Goal: Find specific page/section: Find specific page/section

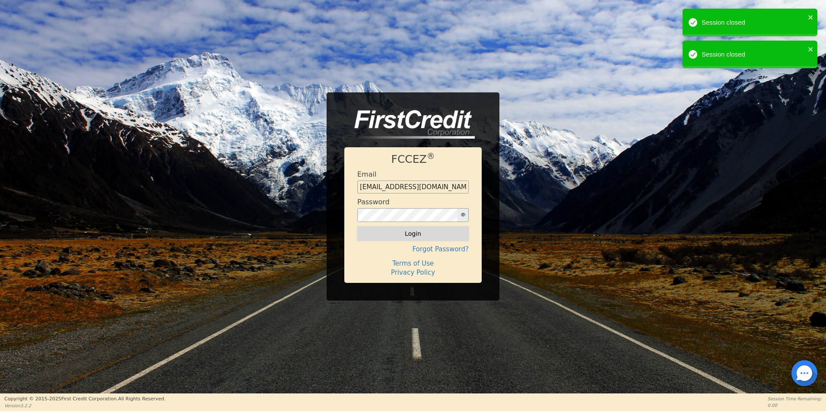
click at [413, 233] on button "Login" at bounding box center [412, 233] width 111 height 15
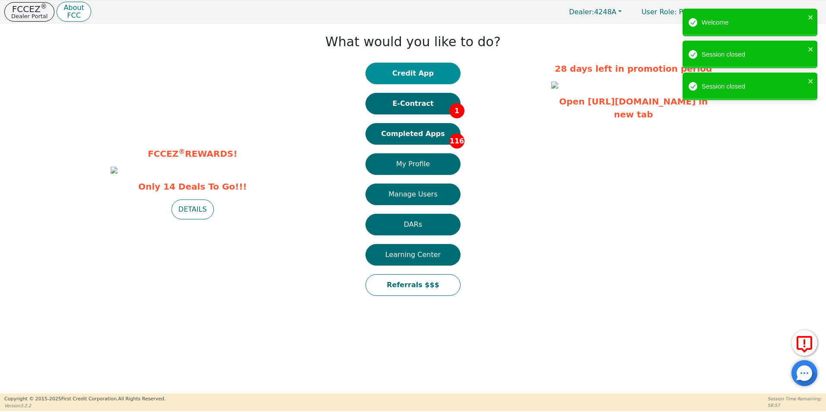
click at [423, 74] on button "Credit App" at bounding box center [412, 74] width 95 height 22
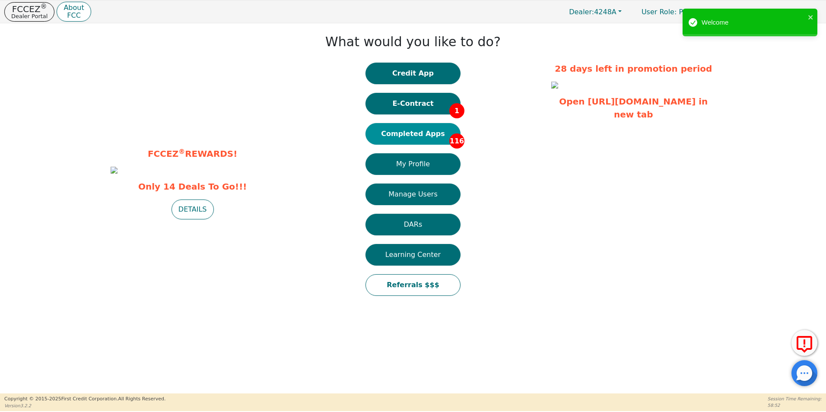
click at [412, 134] on button "Completed Apps 116" at bounding box center [412, 134] width 95 height 22
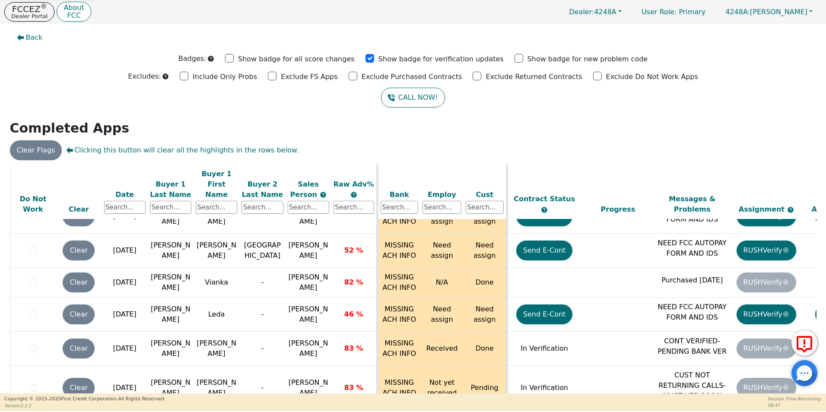
scroll to position [3761, 0]
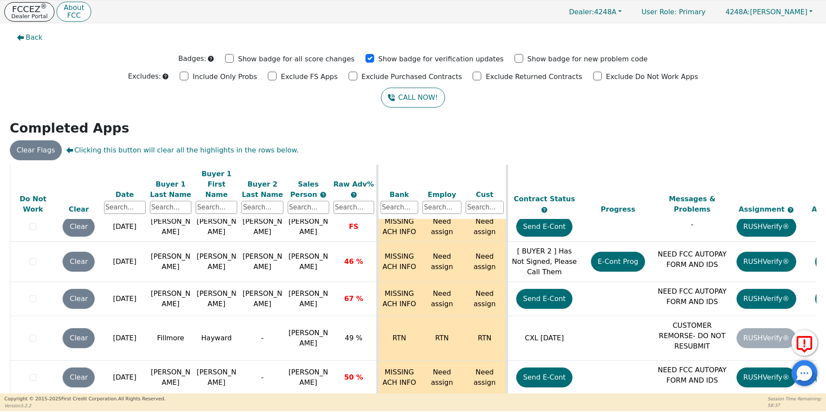
click at [26, 11] on p "FCCEZ ®" at bounding box center [29, 9] width 36 height 9
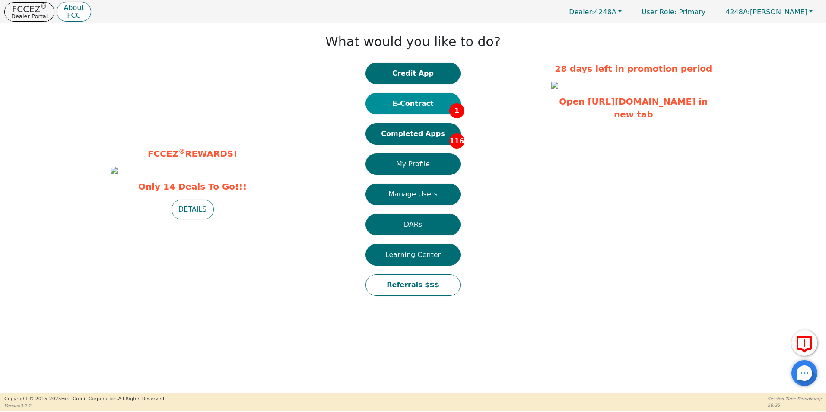
click at [421, 109] on button "E-Contract 1" at bounding box center [412, 104] width 95 height 22
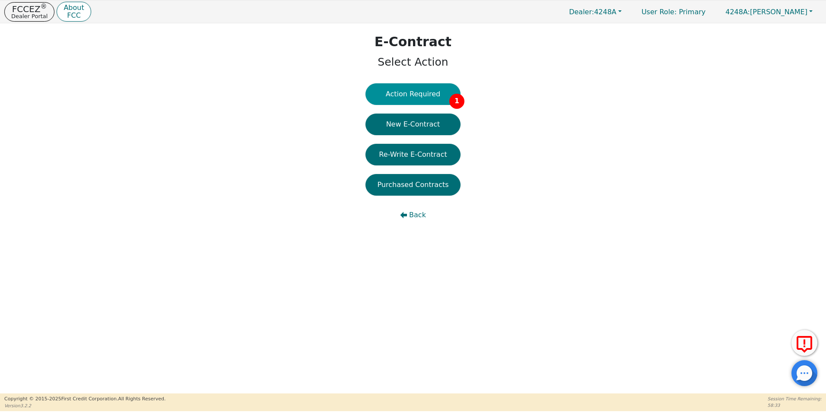
click at [419, 91] on button "Action Required 1" at bounding box center [412, 94] width 95 height 22
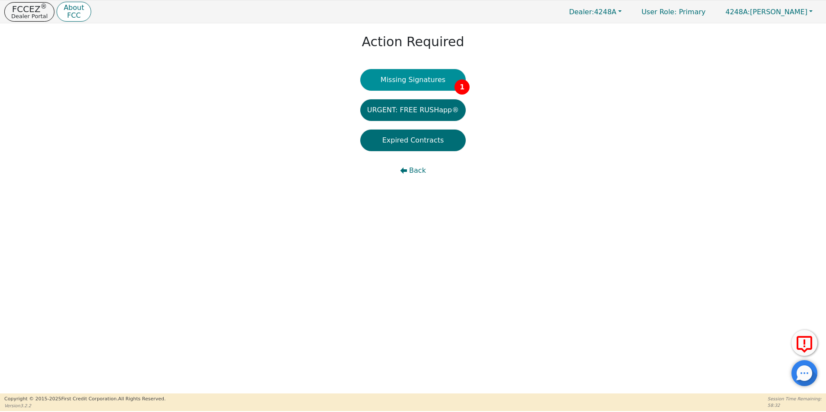
click at [409, 79] on button "Missing Signatures 1" at bounding box center [413, 80] width 106 height 22
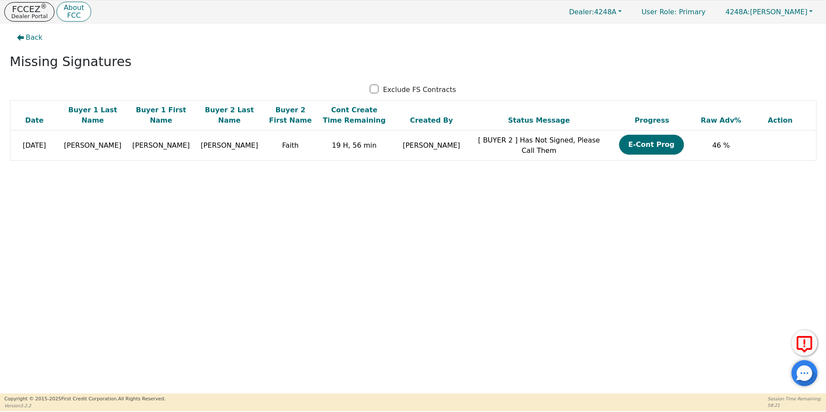
click at [557, 324] on div "Back Missing Signatures Exclude FS Contracts Date Buyer 1 Last Name Buyer 1 Fir…" at bounding box center [413, 208] width 826 height 370
click at [36, 39] on span "Back" at bounding box center [34, 37] width 17 height 10
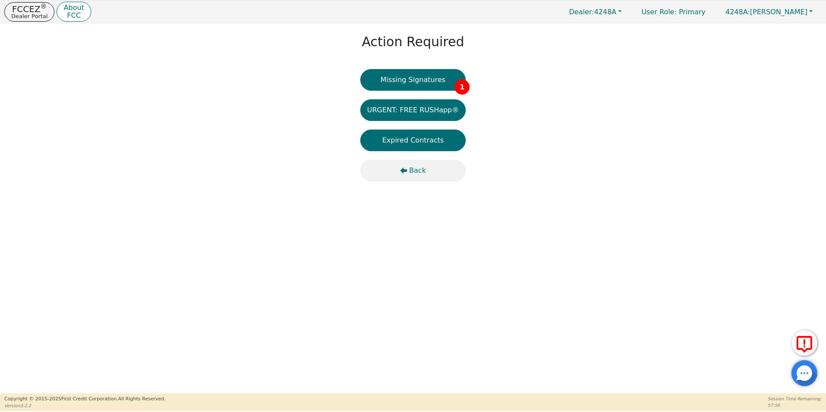
click at [415, 172] on span "Back" at bounding box center [417, 170] width 17 height 10
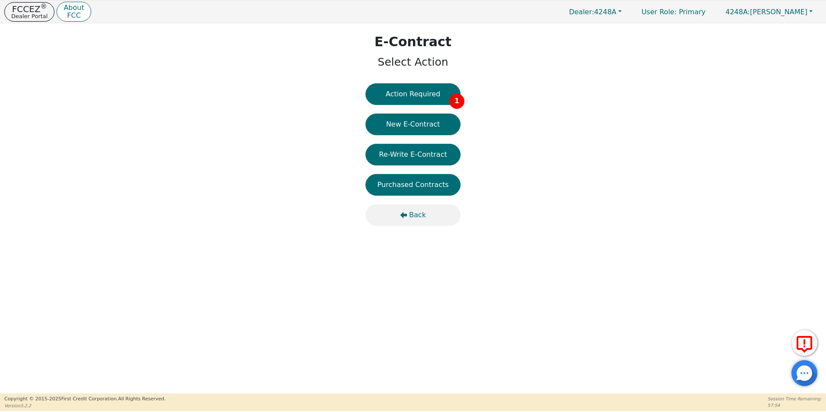
click at [414, 218] on span "Back" at bounding box center [417, 215] width 17 height 10
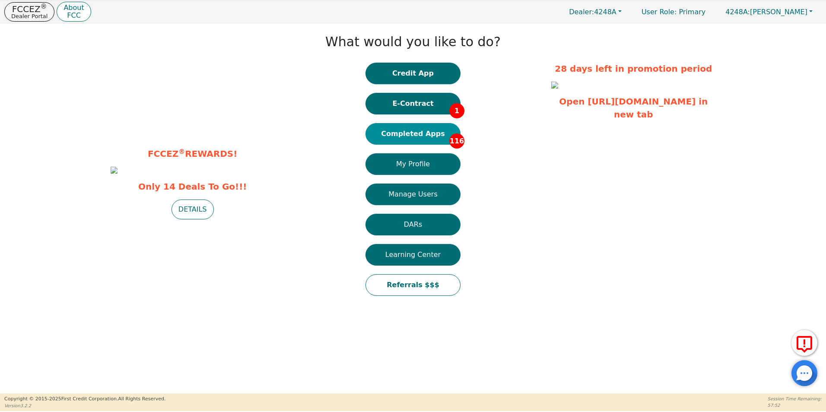
click at [401, 134] on button "Completed Apps 116" at bounding box center [412, 134] width 95 height 22
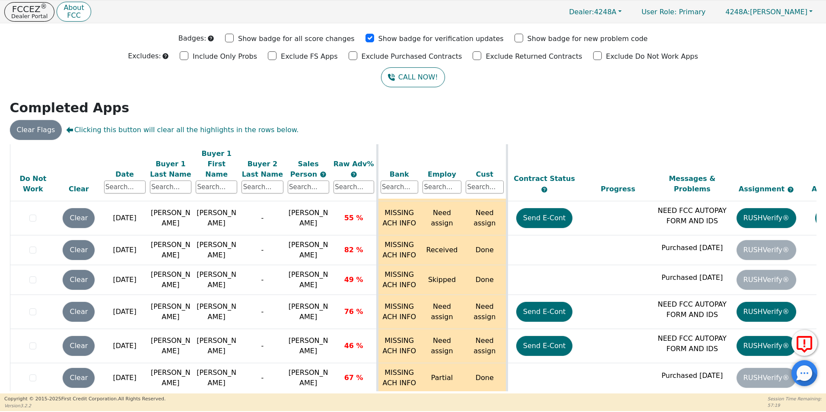
scroll to position [2926, 0]
